Goal: Entertainment & Leisure: Consume media (video, audio)

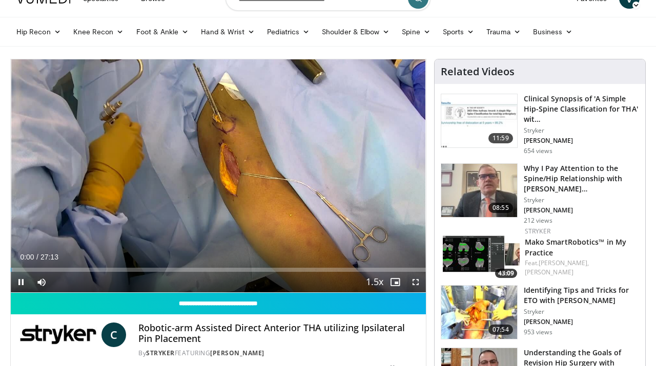
scroll to position [47, 0]
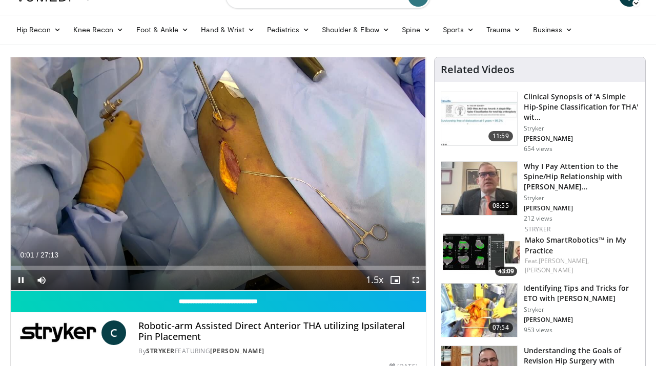
click at [415, 279] on span "Video Player" at bounding box center [415, 280] width 20 height 20
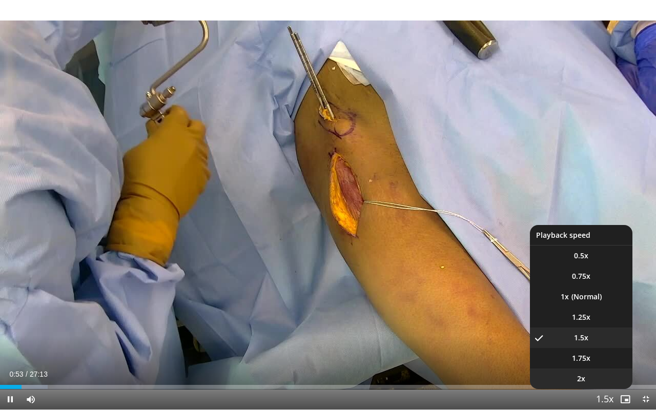
click at [584, 366] on span "2x" at bounding box center [581, 378] width 8 height 10
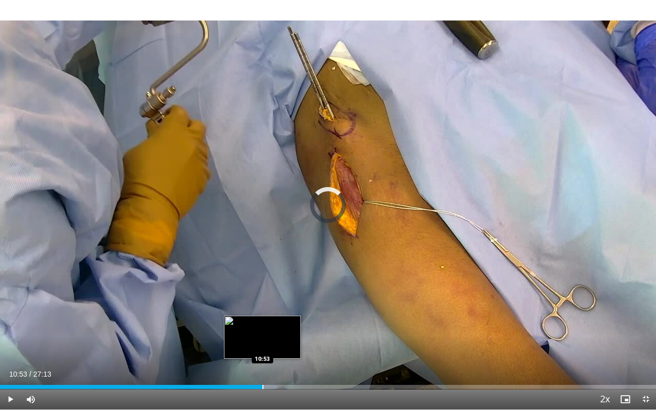
click at [262, 366] on div "Progress Bar" at bounding box center [262, 387] width 1 height 4
click at [275, 366] on div "Progress Bar" at bounding box center [275, 387] width 1 height 4
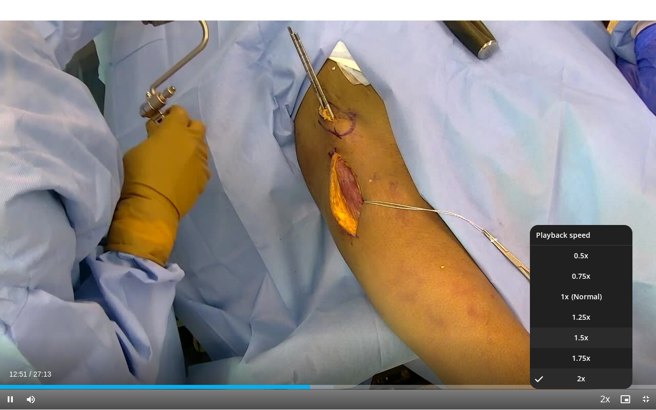
click at [581, 340] on span "1.5x" at bounding box center [581, 337] width 14 height 10
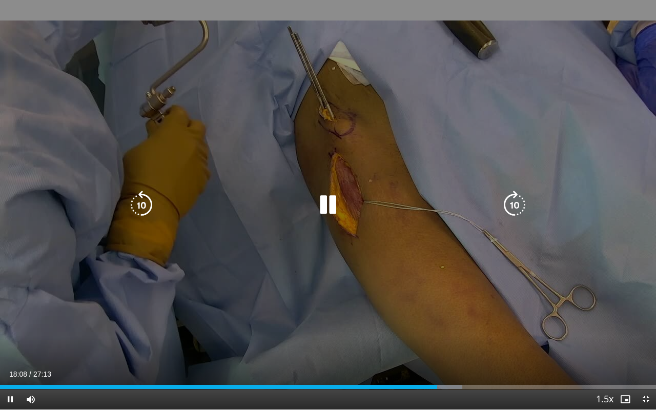
click at [332, 208] on icon "Video Player" at bounding box center [327, 205] width 29 height 29
click at [326, 205] on icon "Video Player" at bounding box center [327, 205] width 29 height 29
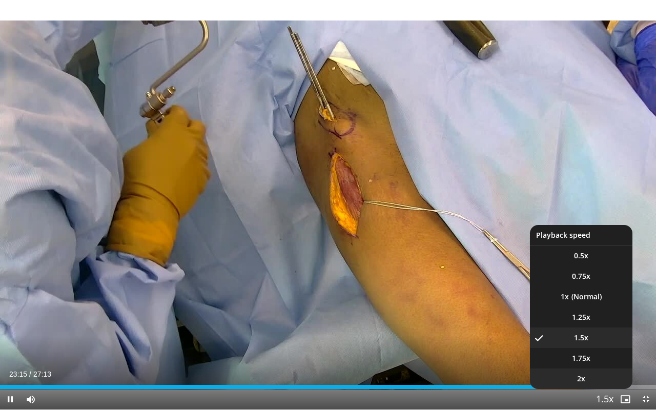
click at [591, 366] on li "2x" at bounding box center [581, 378] width 102 height 20
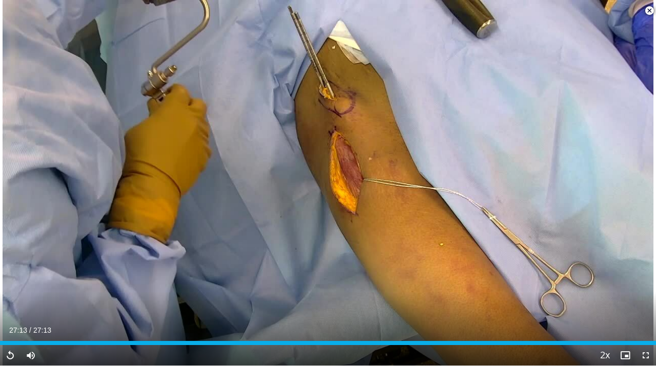
scroll to position [274, 0]
